Goal: Task Accomplishment & Management: Manage account settings

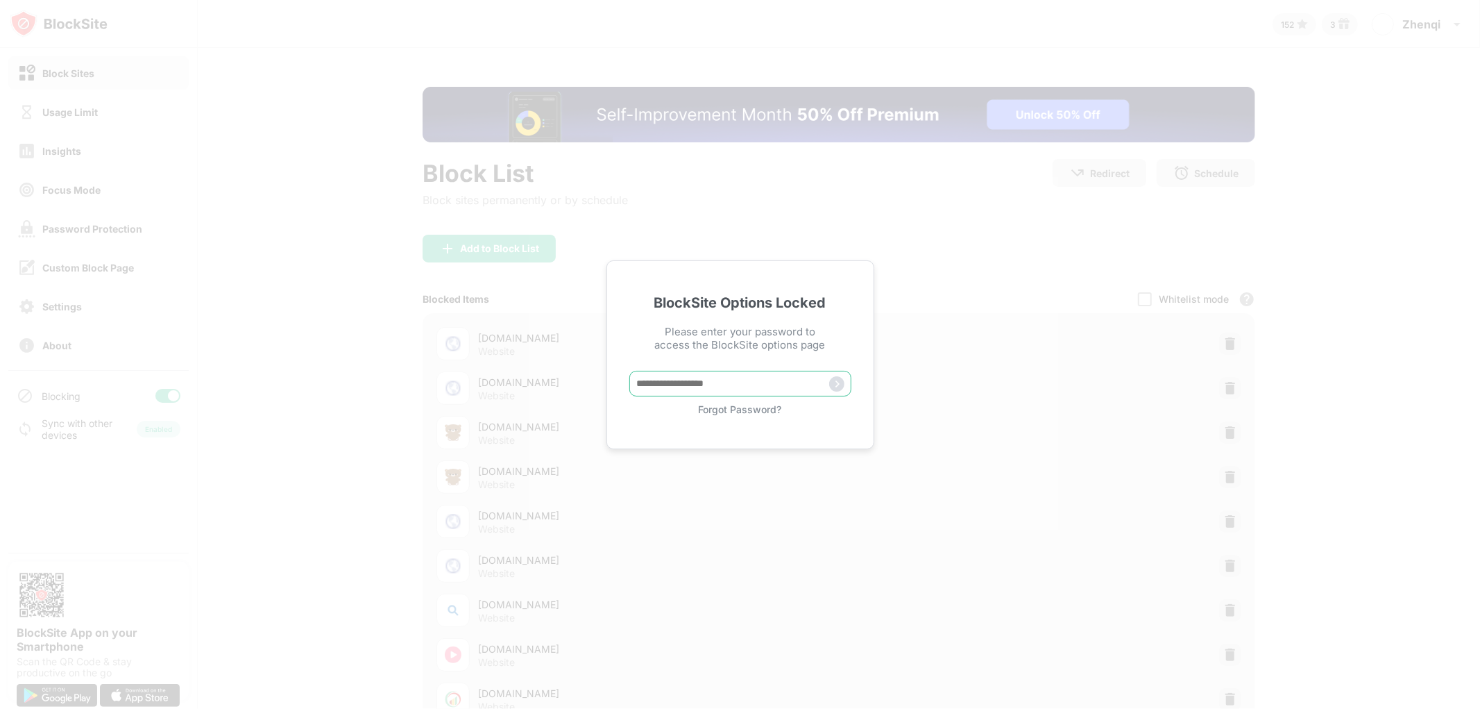
click at [701, 382] on input "text" at bounding box center [740, 384] width 222 height 26
click at [730, 368] on div "BlockSite Options Locked Please enter your password to access the BlockSite opt…" at bounding box center [741, 354] width 268 height 189
click at [732, 378] on input "text" at bounding box center [740, 384] width 222 height 26
type input "*****"
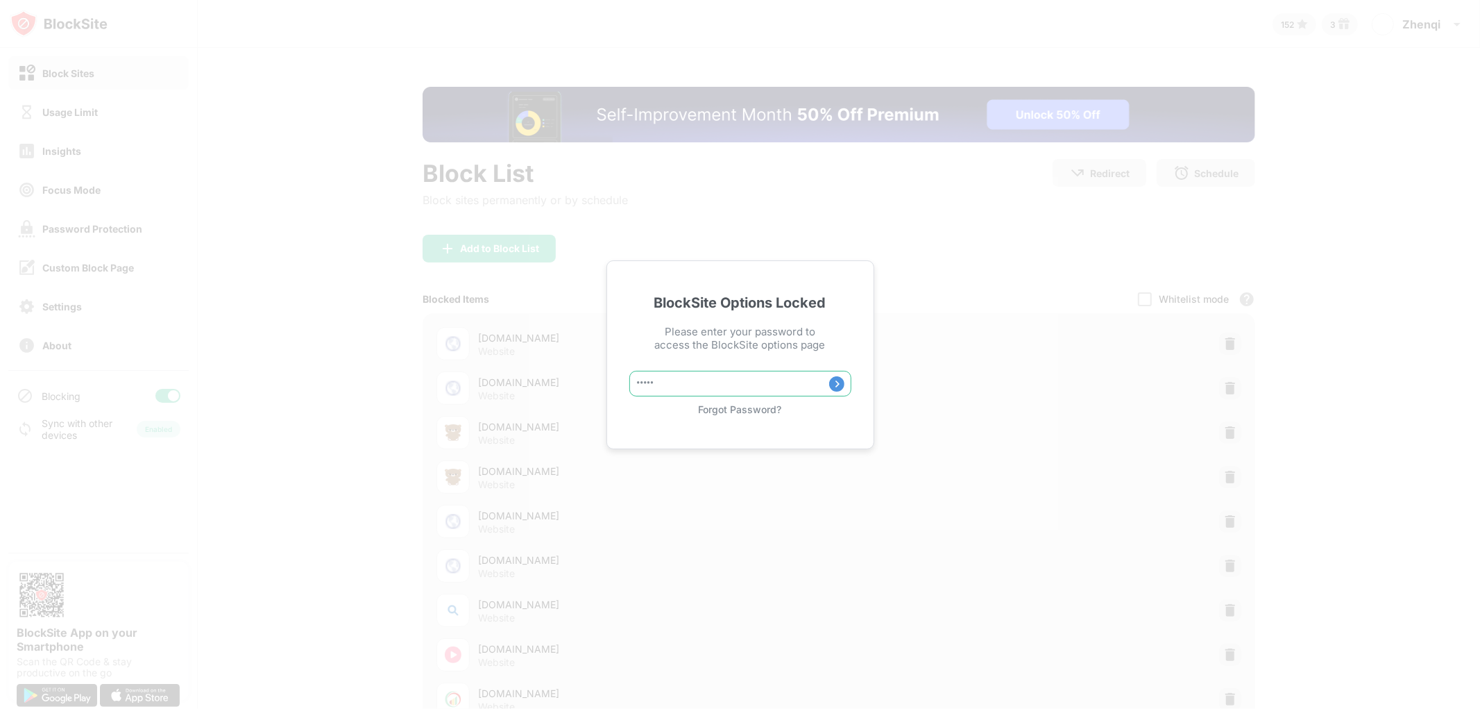
drag, startPoint x: 737, startPoint y: 382, endPoint x: 482, endPoint y: 357, distance: 256.6
click at [482, 358] on div "BlockSite Options Locked Please enter your password to access the BlockSite opt…" at bounding box center [740, 354] width 1480 height 709
type input "*"
type input "**********"
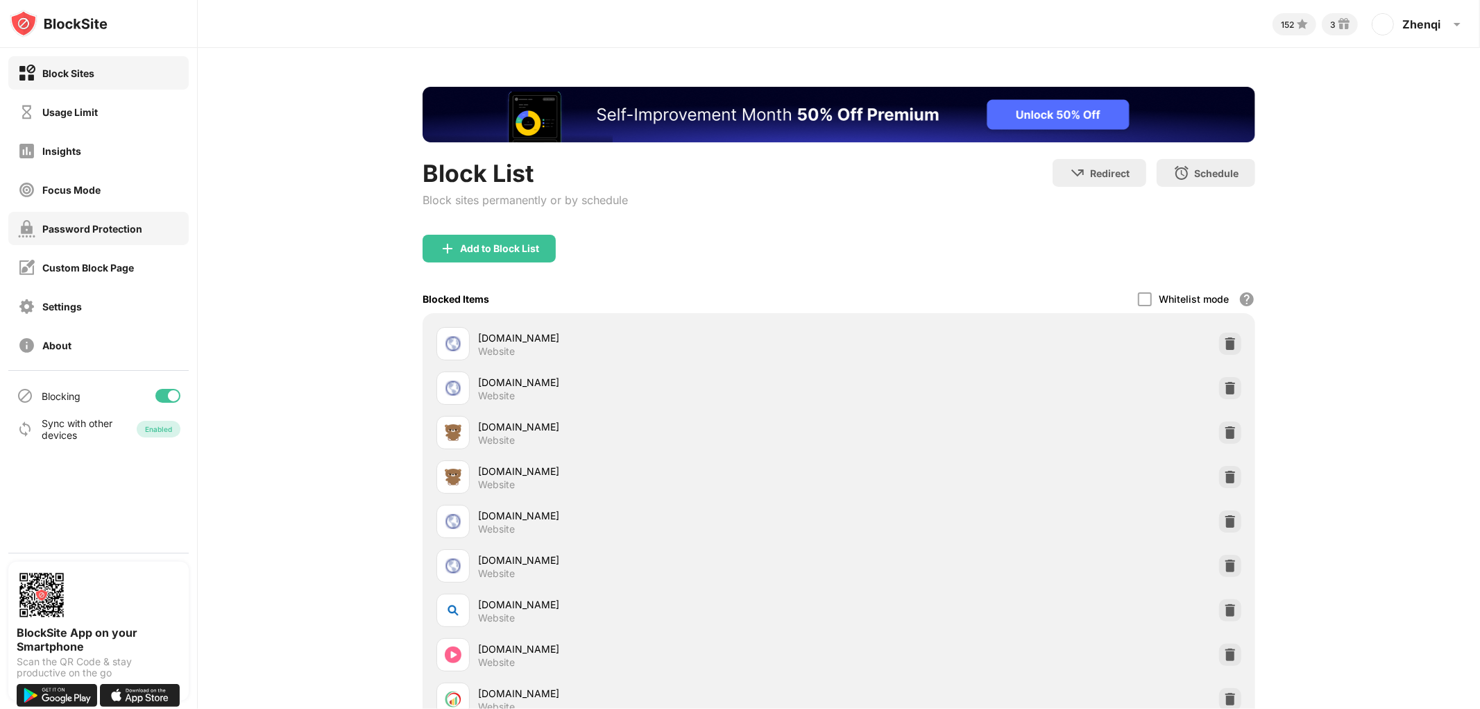
click at [139, 235] on div "Password Protection" at bounding box center [80, 228] width 124 height 17
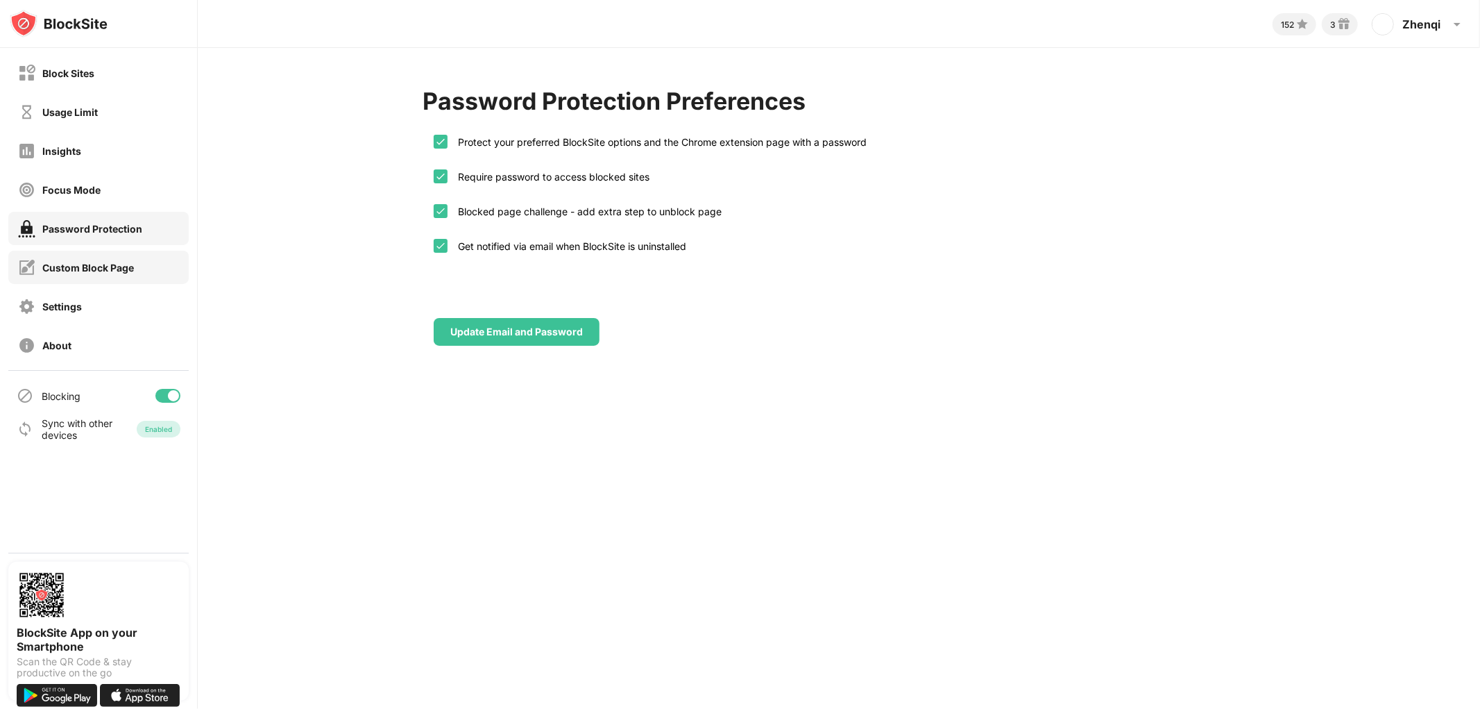
click at [135, 265] on div "Custom Block Page" at bounding box center [98, 267] width 180 height 33
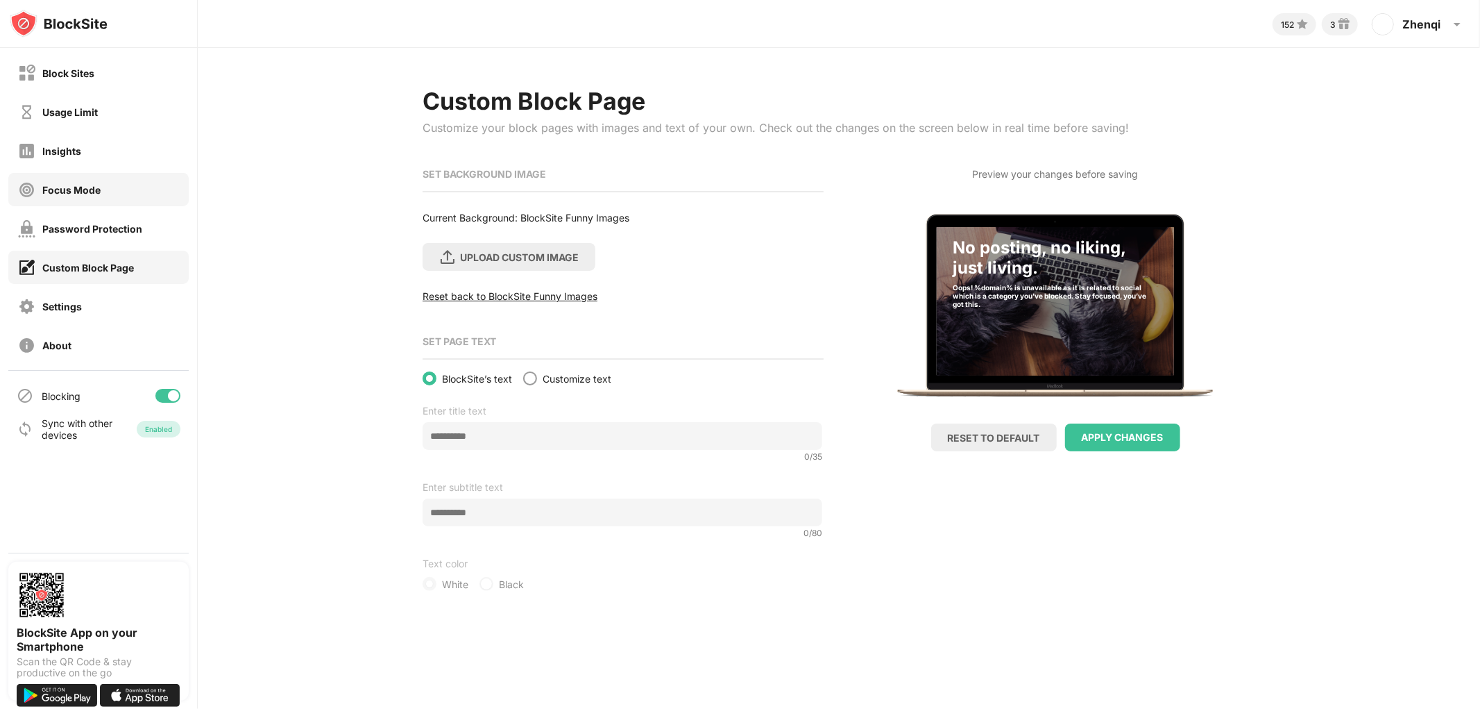
click at [128, 194] on div "Focus Mode" at bounding box center [98, 189] width 180 height 33
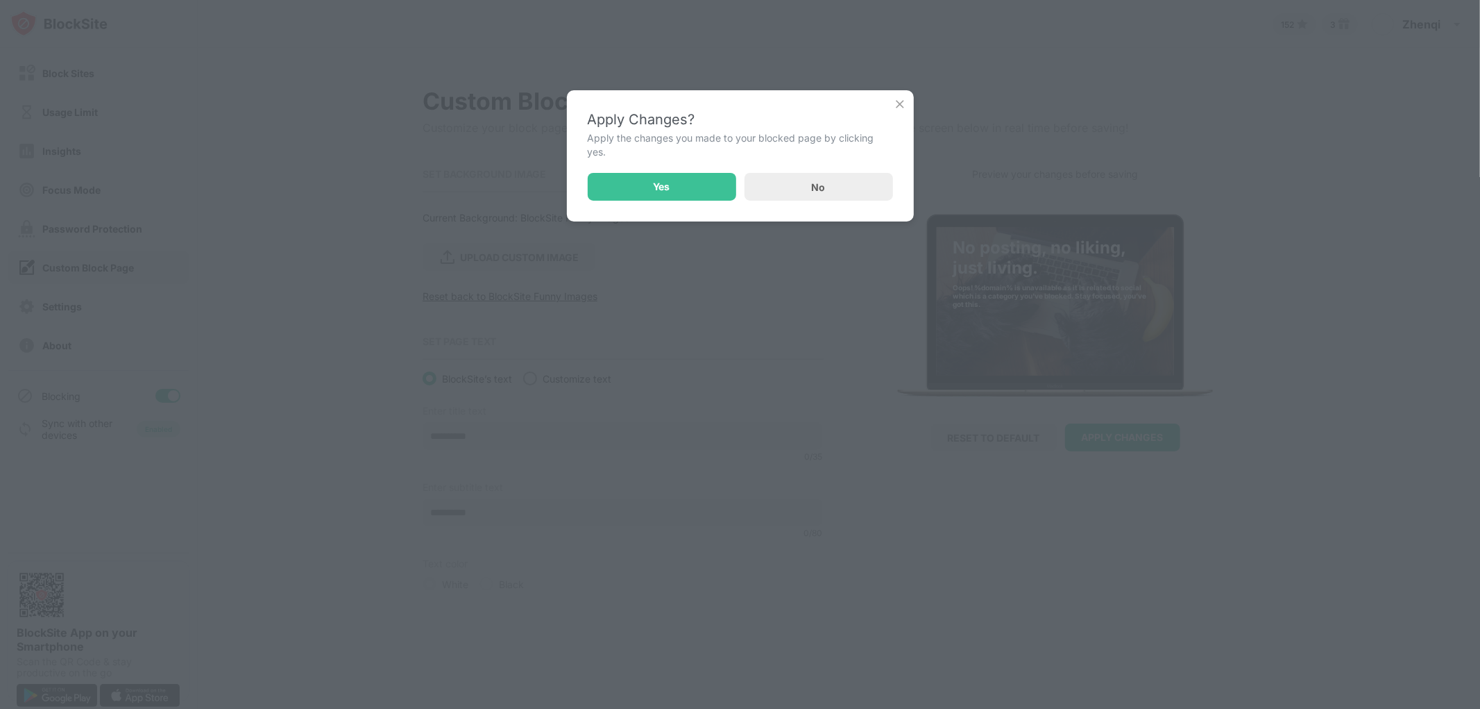
click at [899, 106] on img at bounding box center [900, 104] width 14 height 14
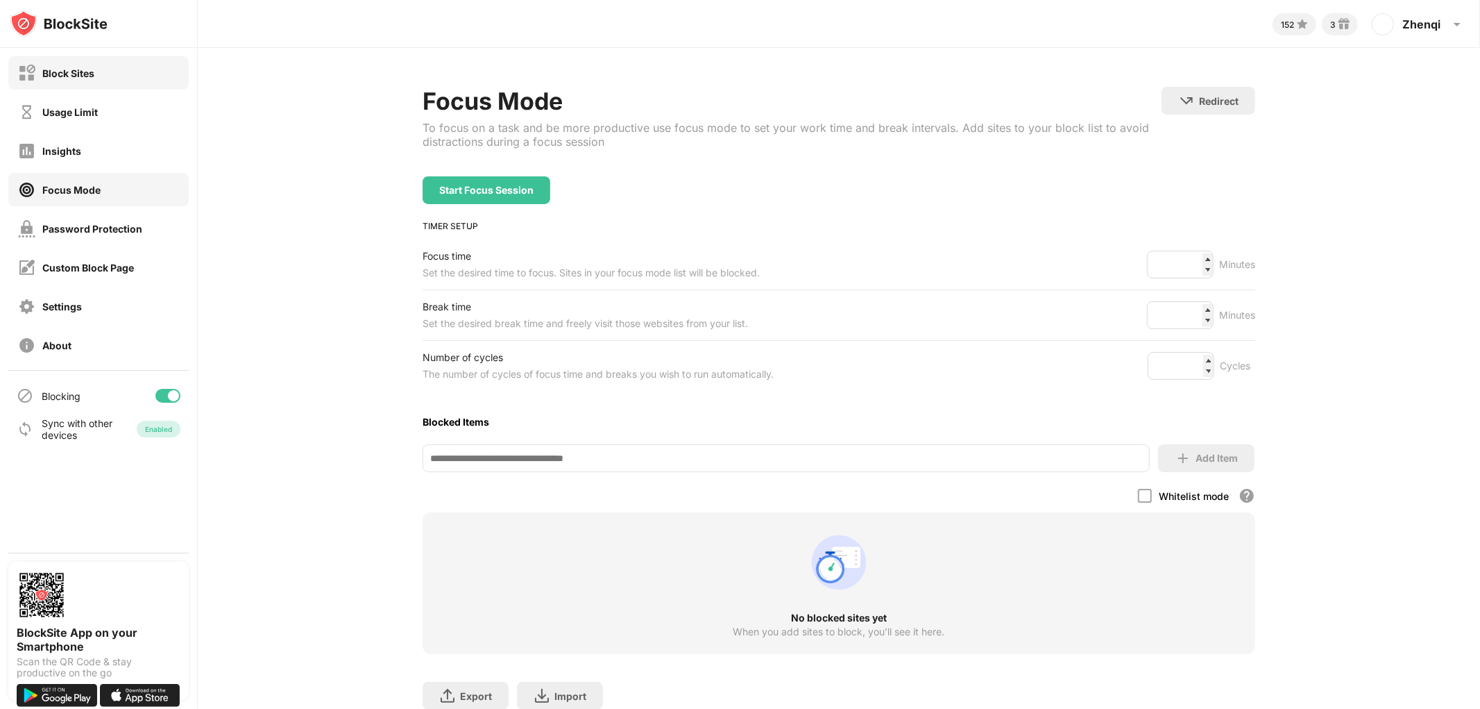
click at [121, 85] on div "Block Sites" at bounding box center [98, 72] width 180 height 33
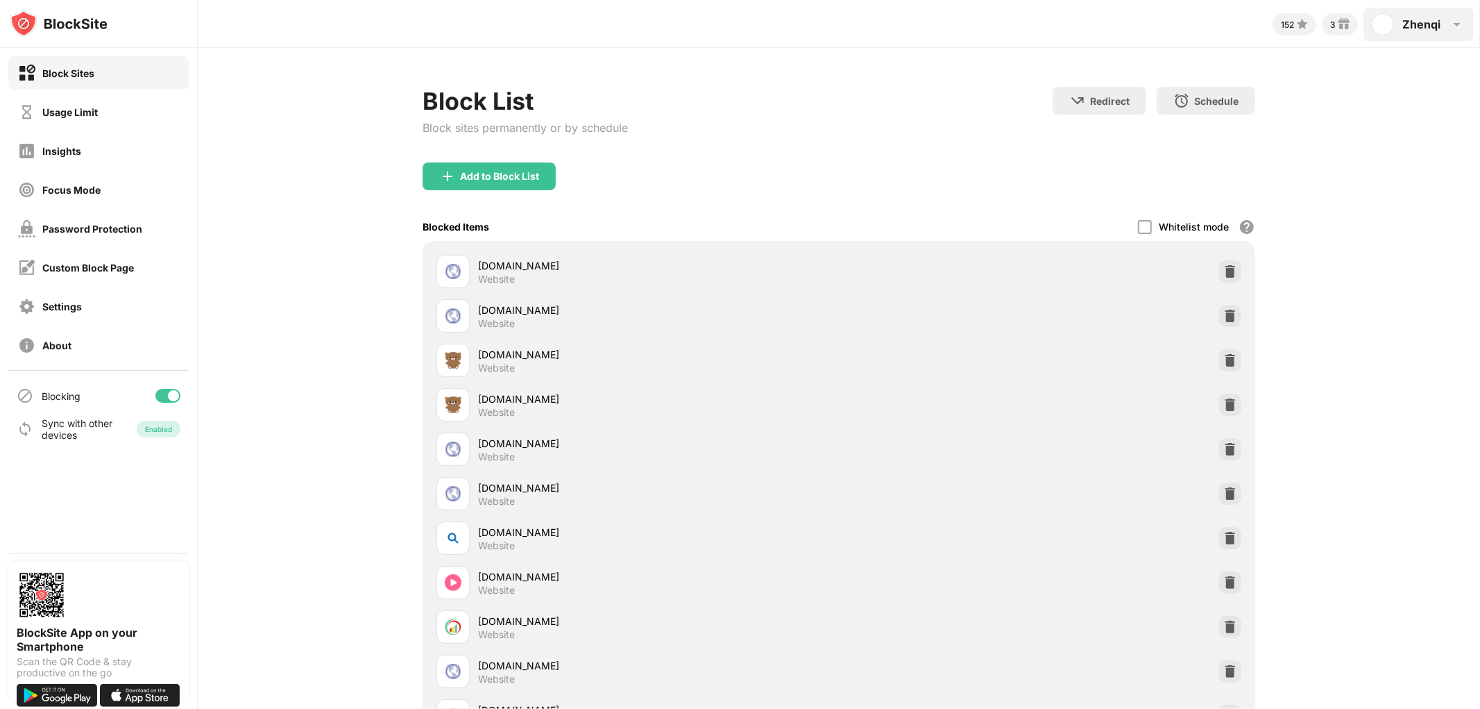
click at [1385, 32] on img at bounding box center [1383, 24] width 22 height 22
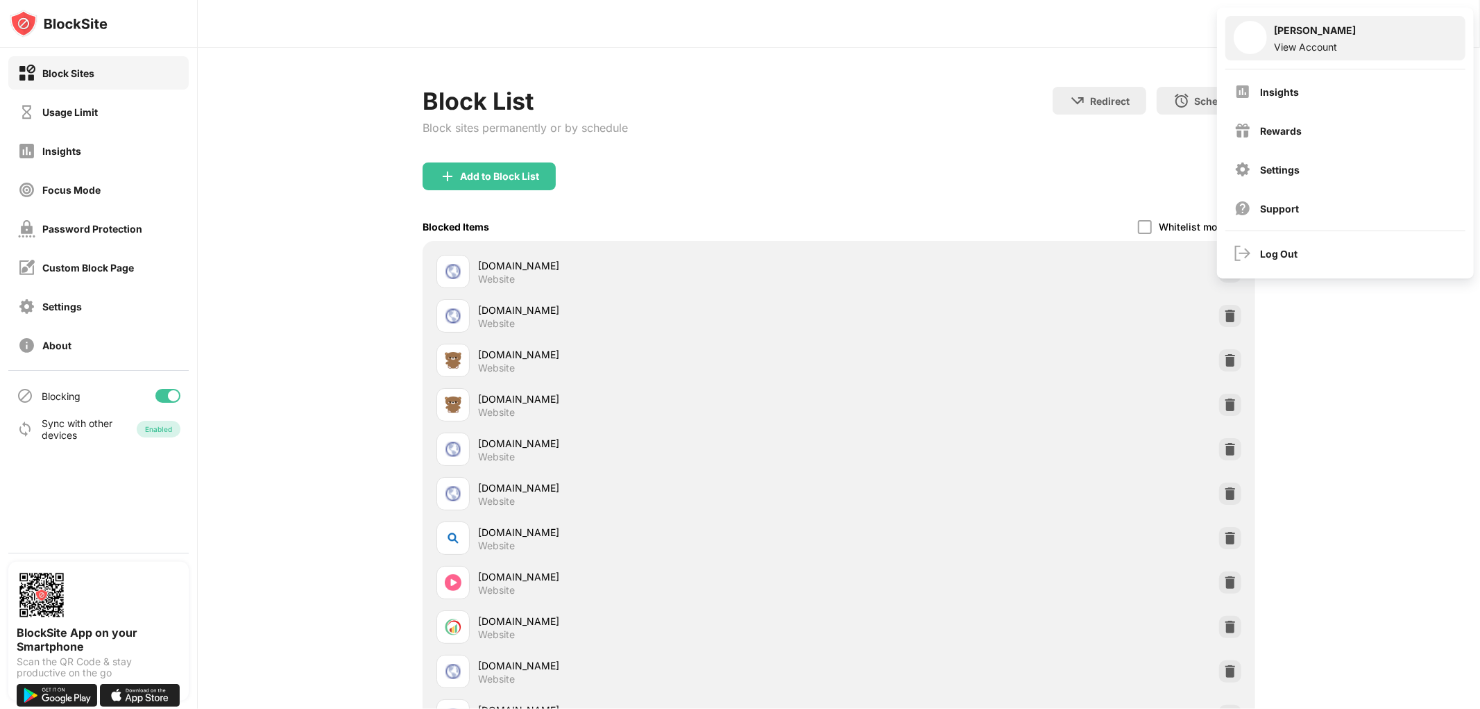
click at [1346, 46] on div "Zhenqi Zhou View Account" at bounding box center [1346, 38] width 240 height 44
